Goal: Task Accomplishment & Management: Use online tool/utility

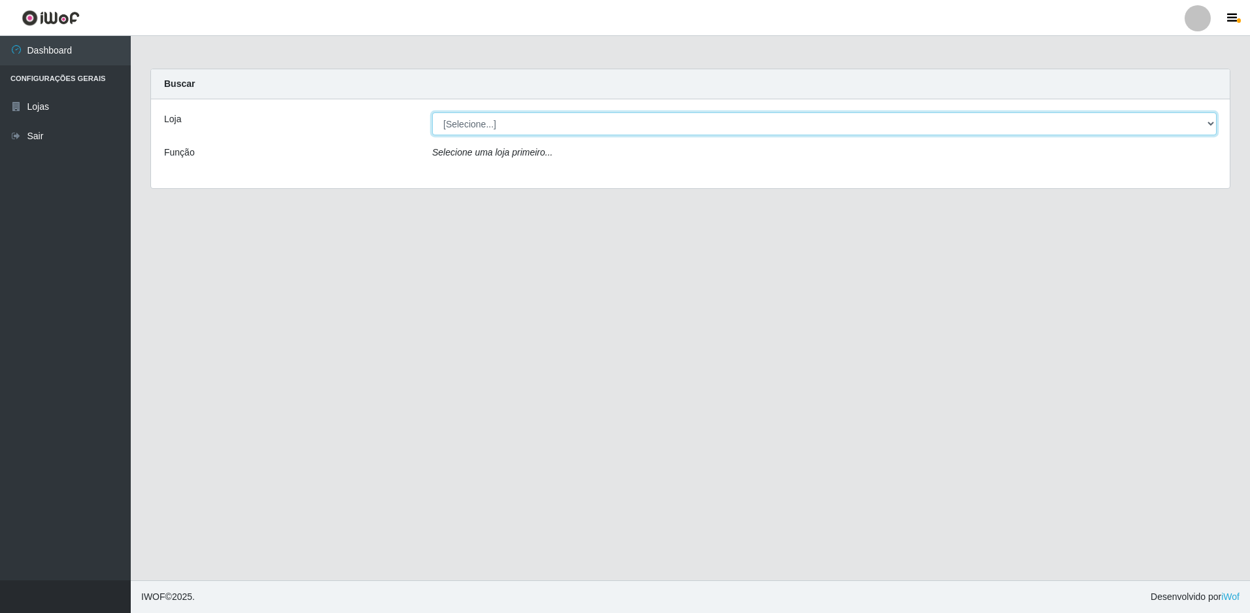
click at [494, 121] on select "[Selecione...] Extraplus - Loja 50 [GEOGRAPHIC_DATA]" at bounding box center [824, 123] width 785 height 23
select select "451"
click at [432, 112] on select "[Selecione...] Extraplus - Loja 50 [GEOGRAPHIC_DATA]" at bounding box center [824, 123] width 785 height 23
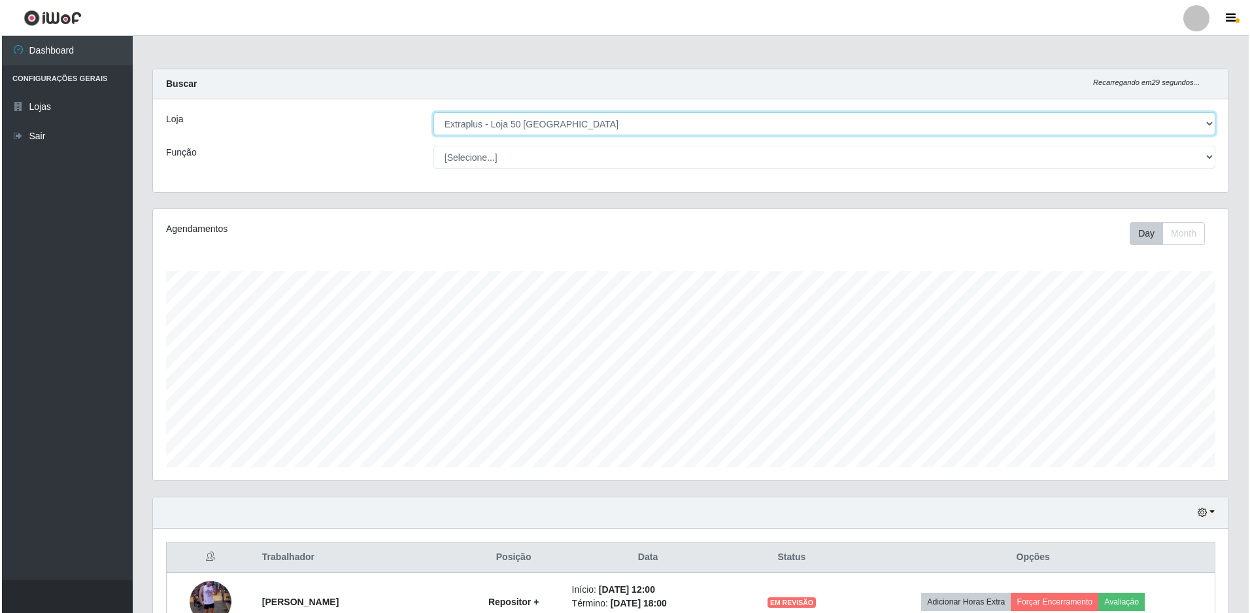
scroll to position [139, 0]
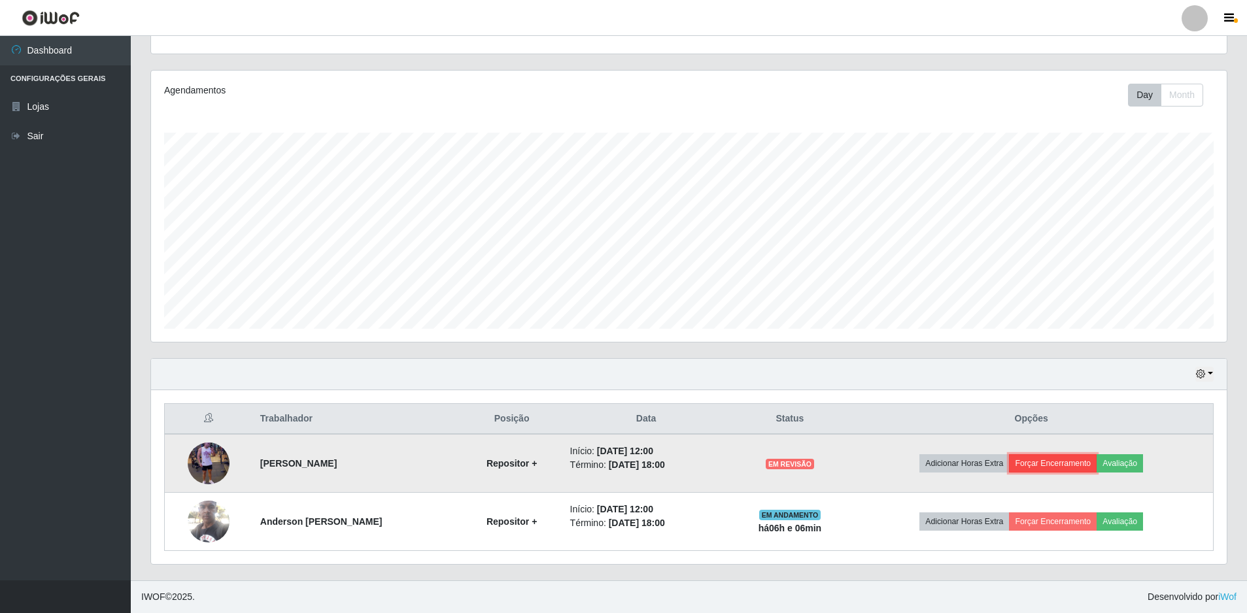
click at [1082, 462] on button "Forçar Encerramento" at bounding box center [1053, 463] width 88 height 18
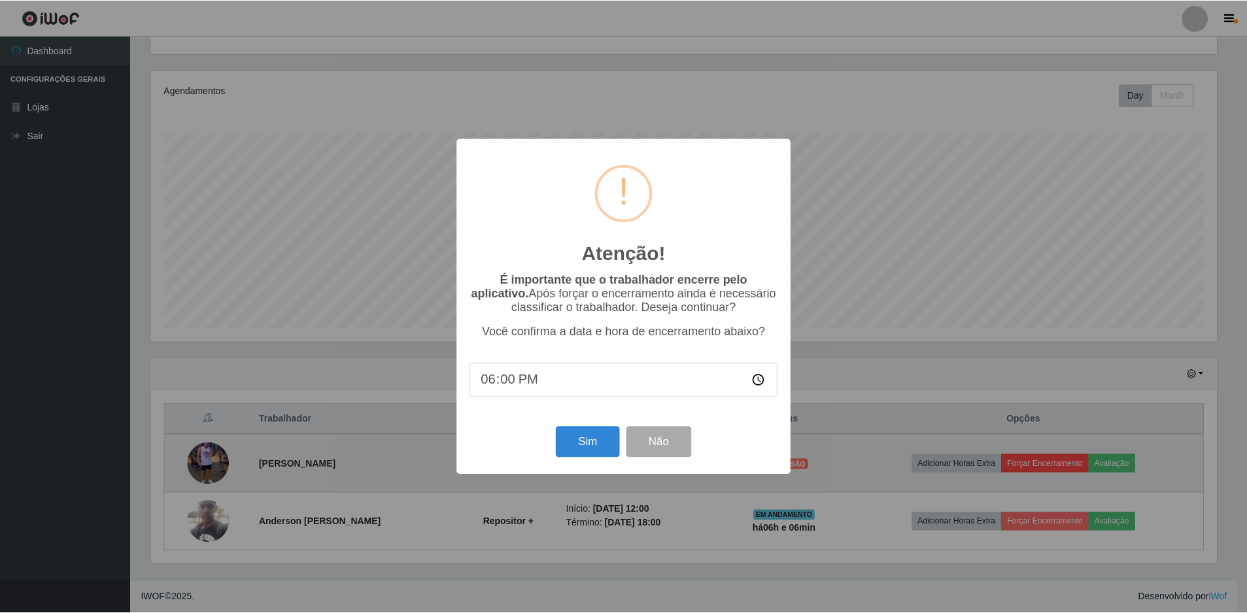
scroll to position [271, 1069]
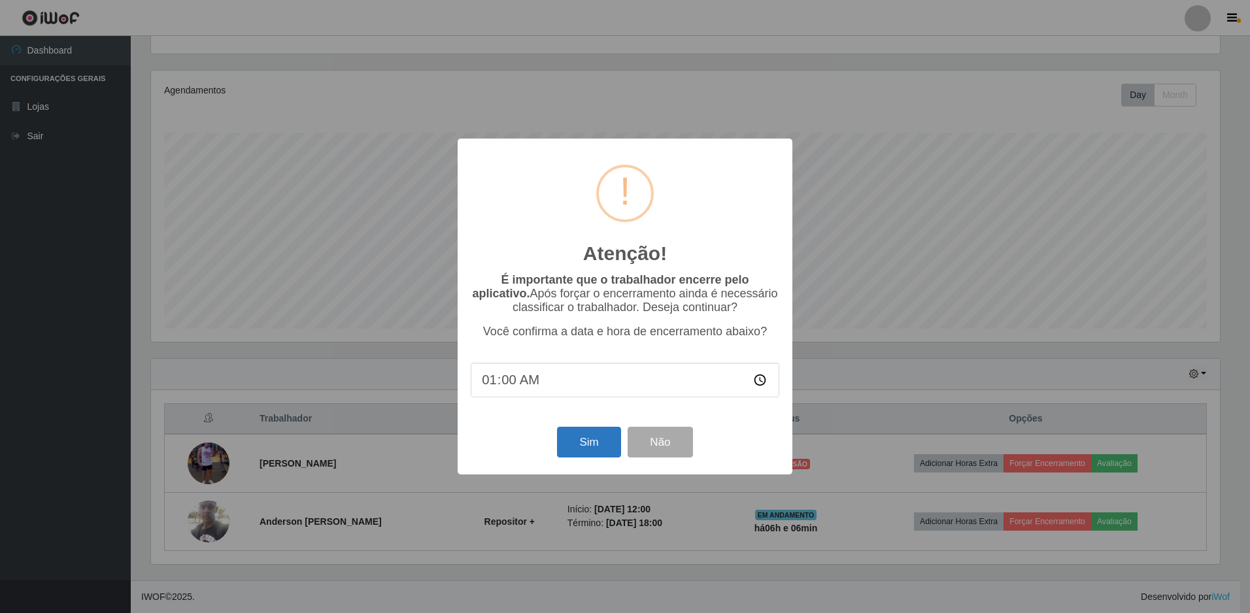
type input "18:00"
click at [562, 438] on button "Sim" at bounding box center [588, 442] width 63 height 31
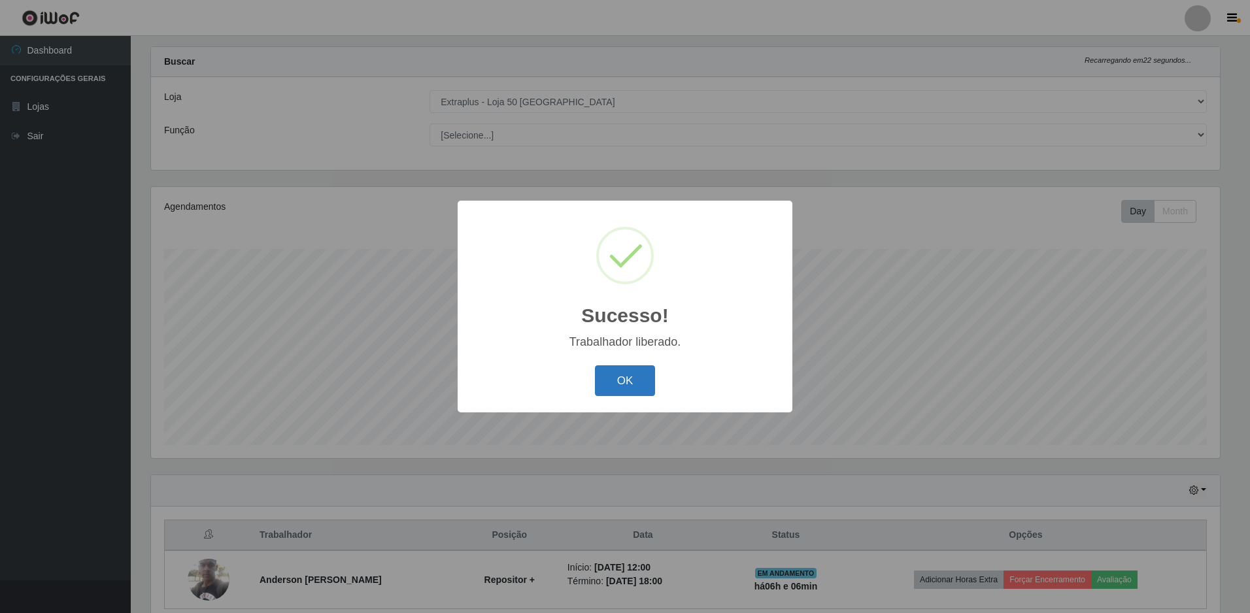
click at [623, 379] on button "OK" at bounding box center [625, 381] width 61 height 31
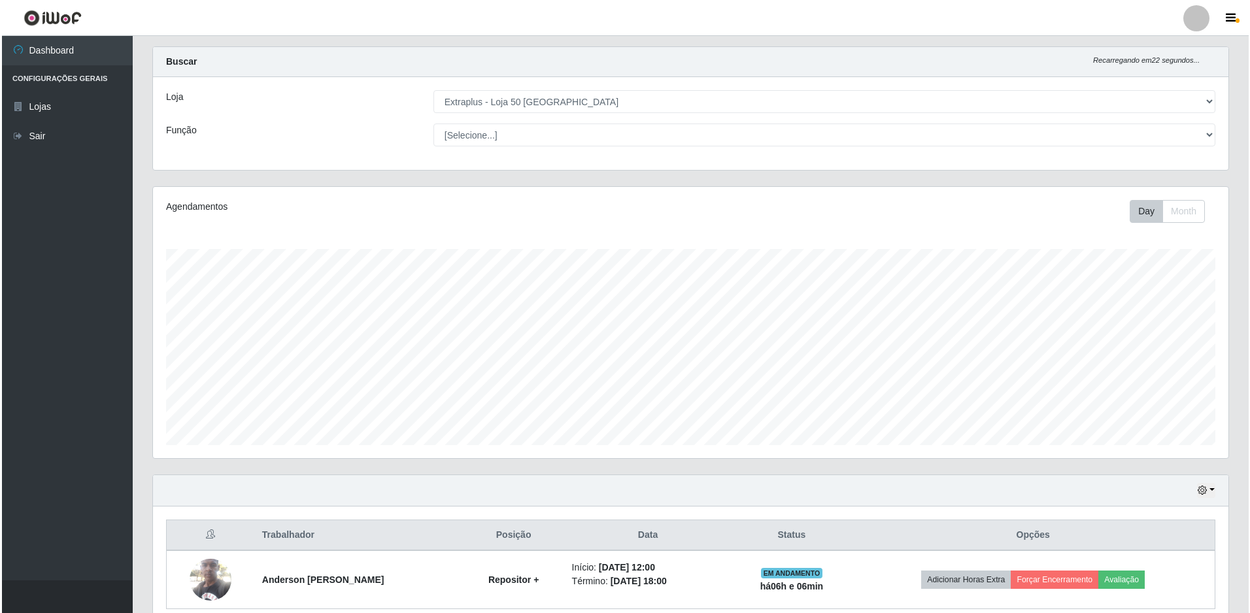
scroll to position [80, 0]
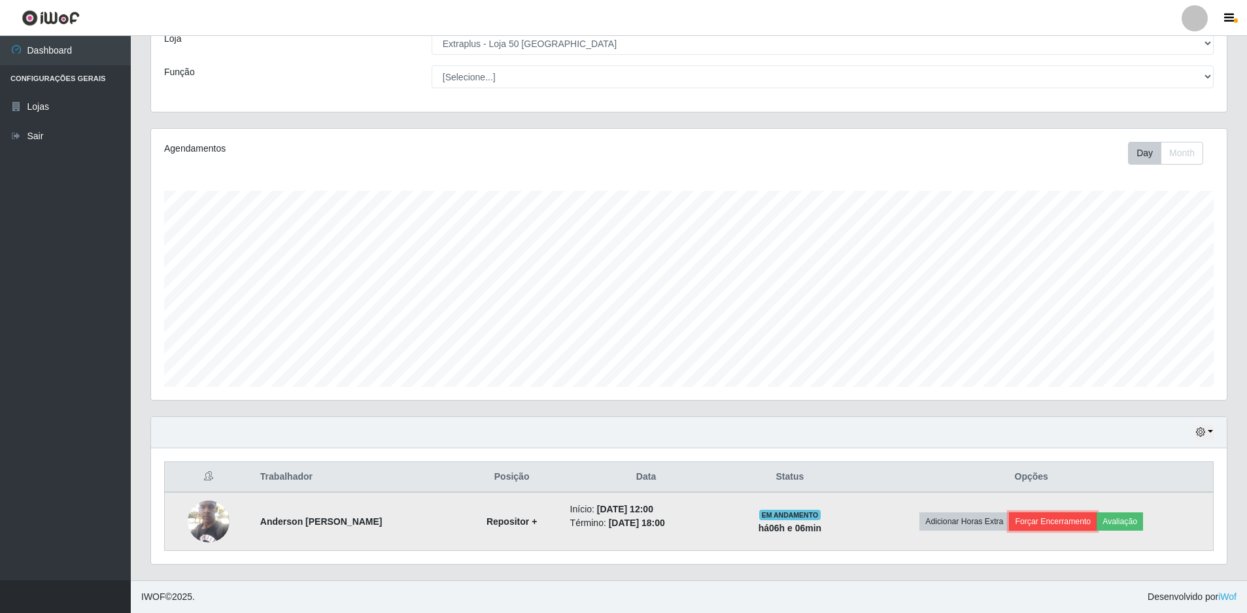
click at [1067, 522] on button "Forçar Encerramento" at bounding box center [1053, 522] width 88 height 18
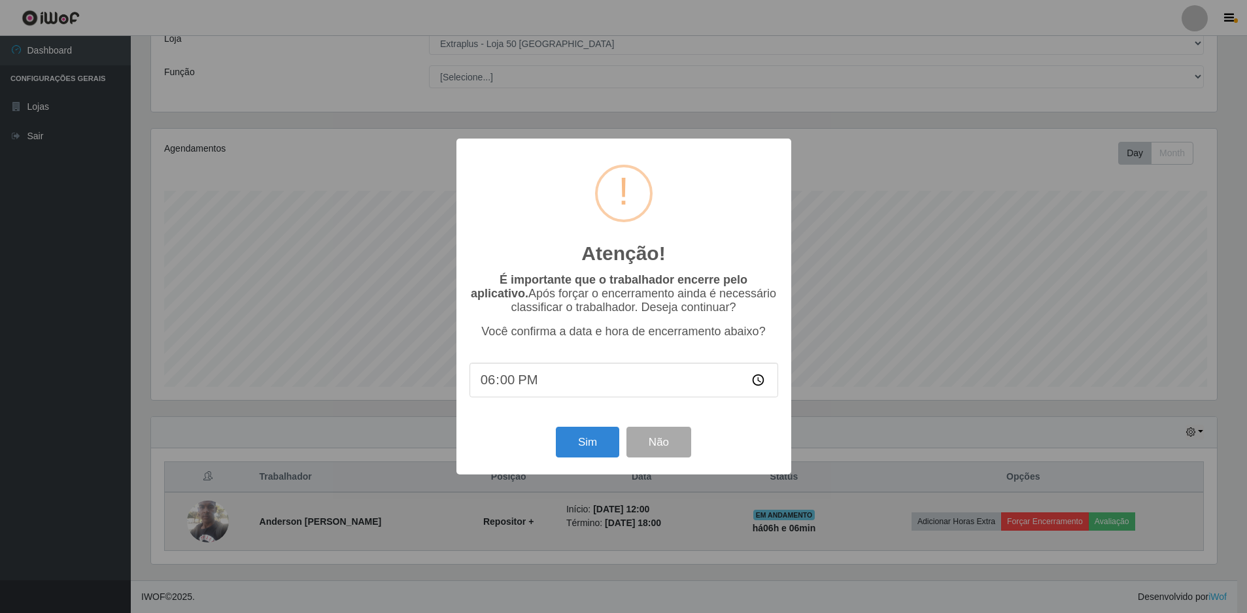
scroll to position [271, 1069]
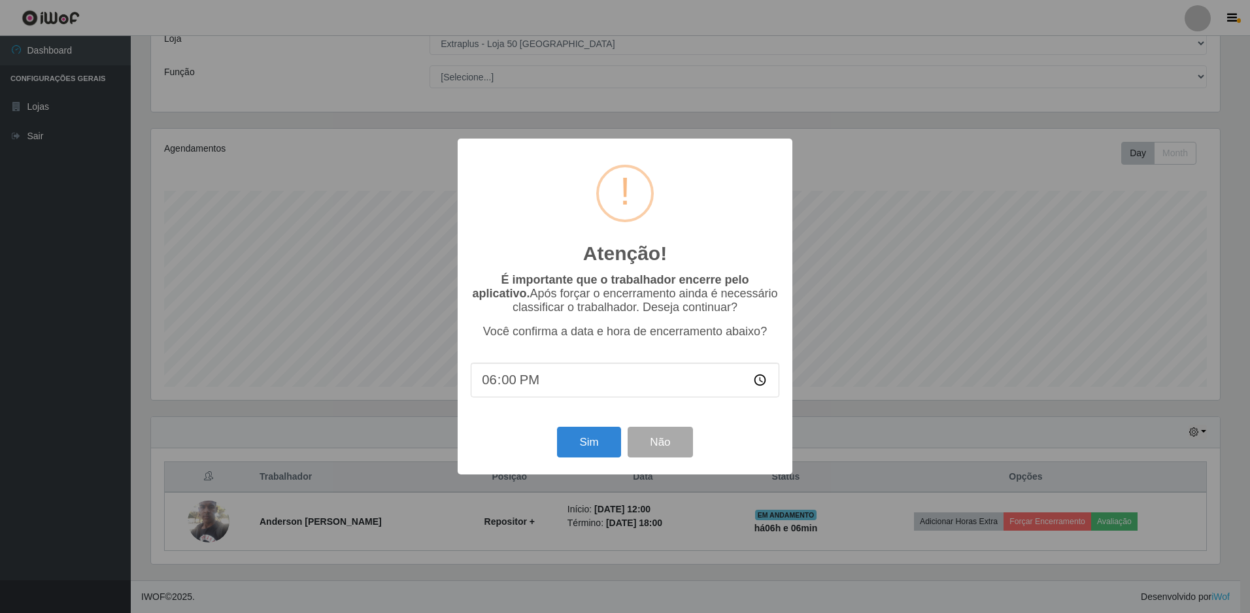
click at [602, 388] on input "18:00" at bounding box center [625, 380] width 309 height 35
type input "18:00"
click at [601, 449] on button "Sim" at bounding box center [588, 442] width 63 height 31
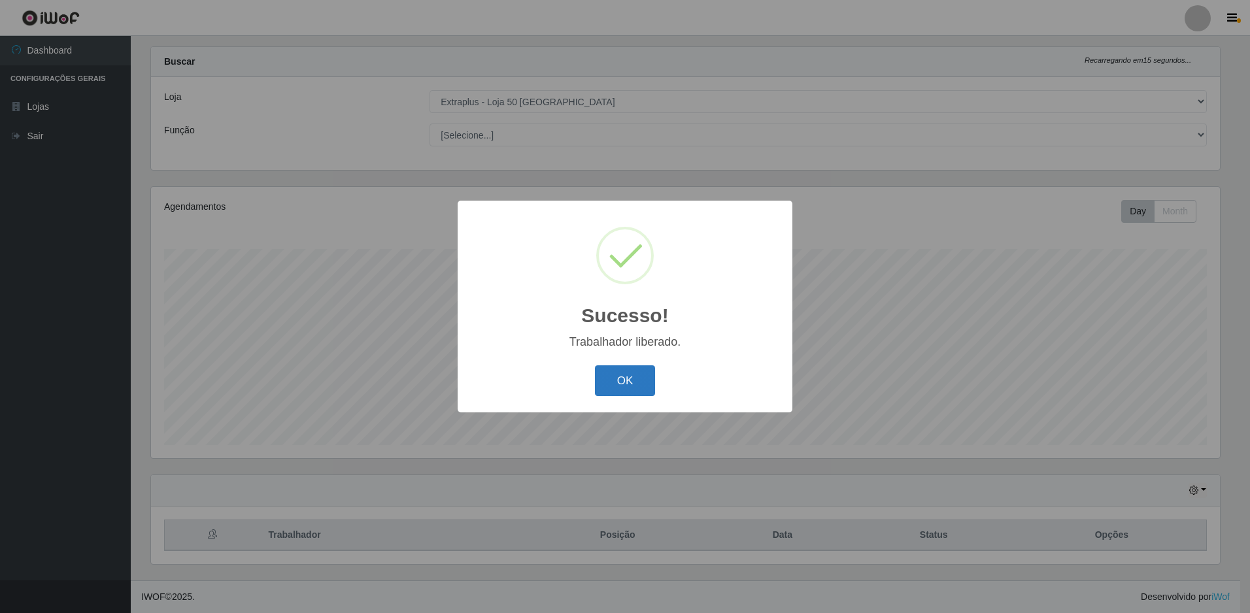
click at [627, 377] on button "OK" at bounding box center [625, 381] width 61 height 31
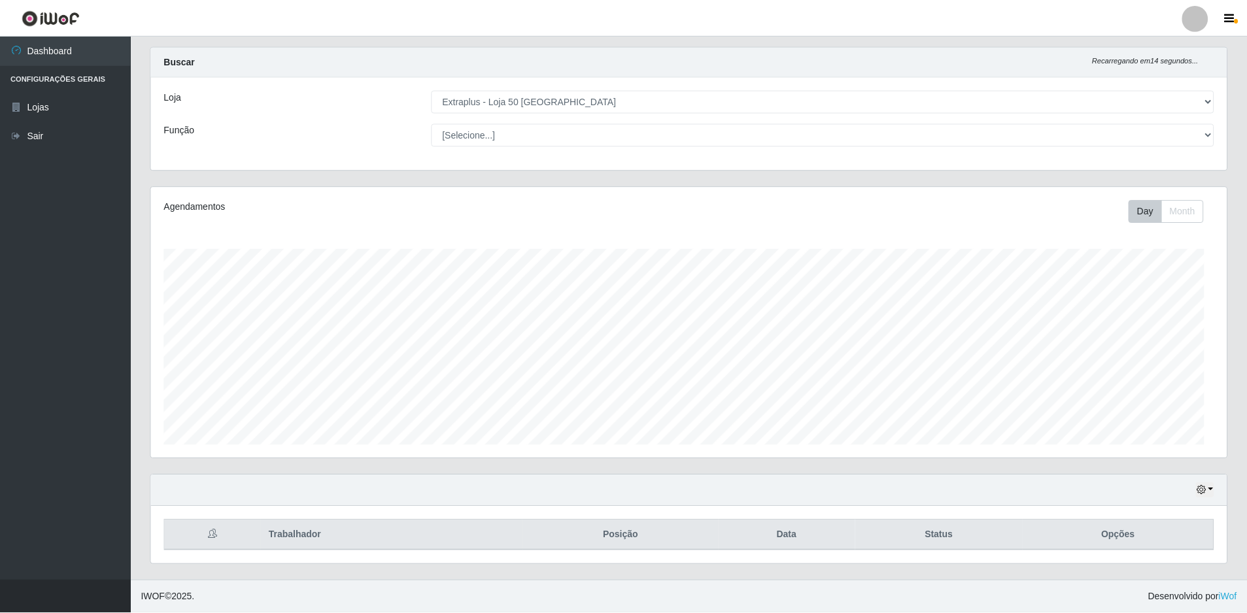
scroll to position [271, 1076]
